Goal: Task Accomplishment & Management: Manage account settings

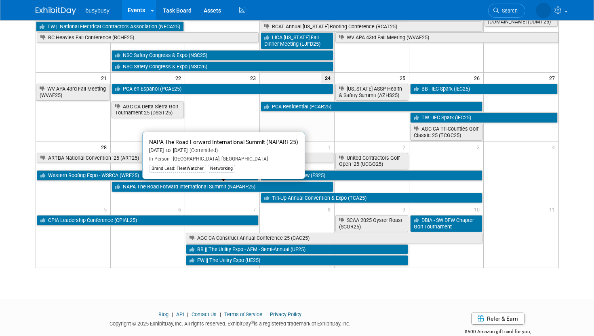
scroll to position [212, 0]
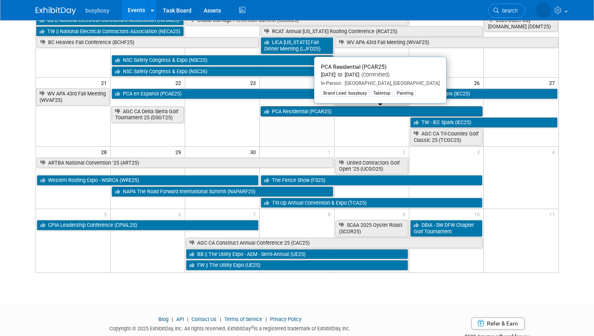
click at [307, 113] on link "PCA Residential (PCAR25)" at bounding box center [372, 111] width 222 height 11
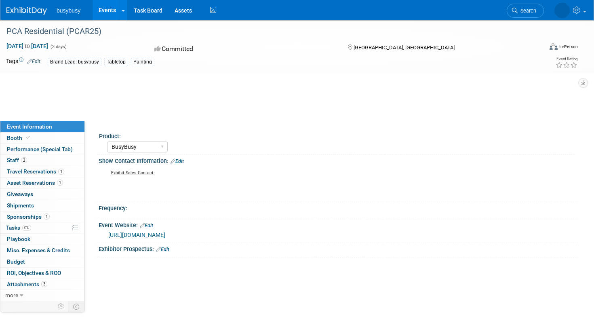
select select "BusyBusy"
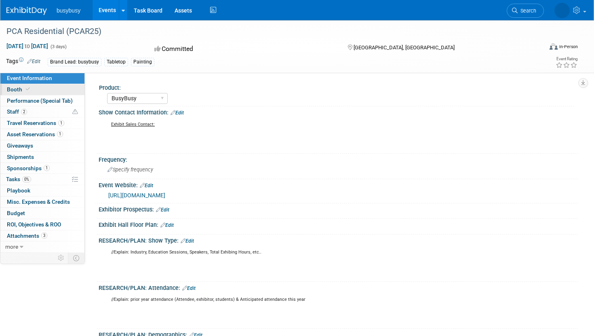
click at [40, 87] on link "Booth" at bounding box center [42, 89] width 84 height 11
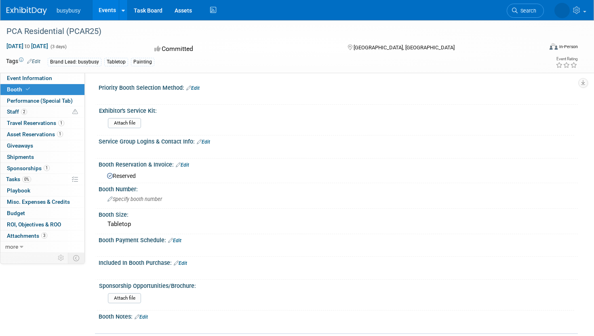
click at [65, 8] on span "busybusy" at bounding box center [69, 10] width 24 height 6
click at [34, 8] on img at bounding box center [26, 11] width 40 height 8
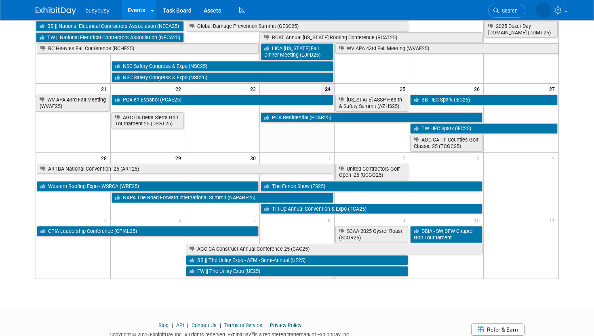
scroll to position [237, 0]
